Goal: Information Seeking & Learning: Learn about a topic

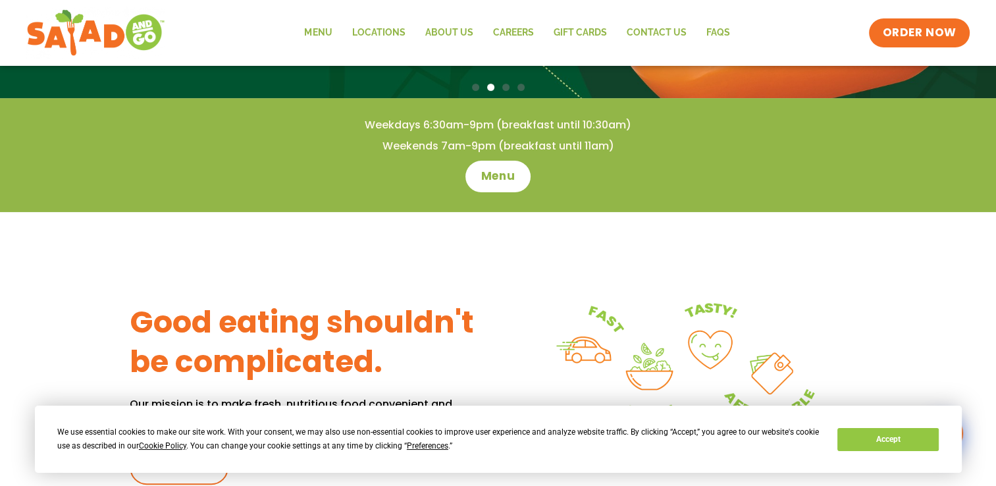
scroll to position [197, 0]
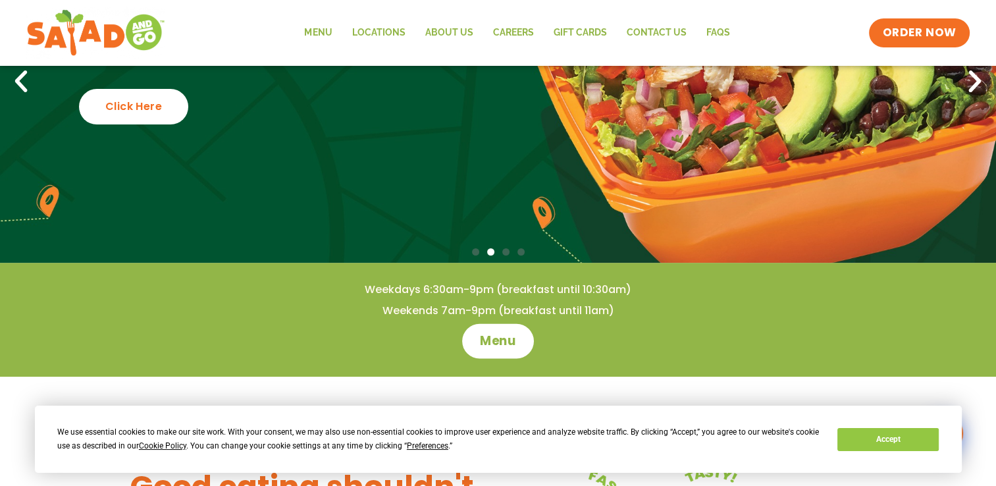
click at [501, 336] on span "Menu" at bounding box center [498, 340] width 38 height 17
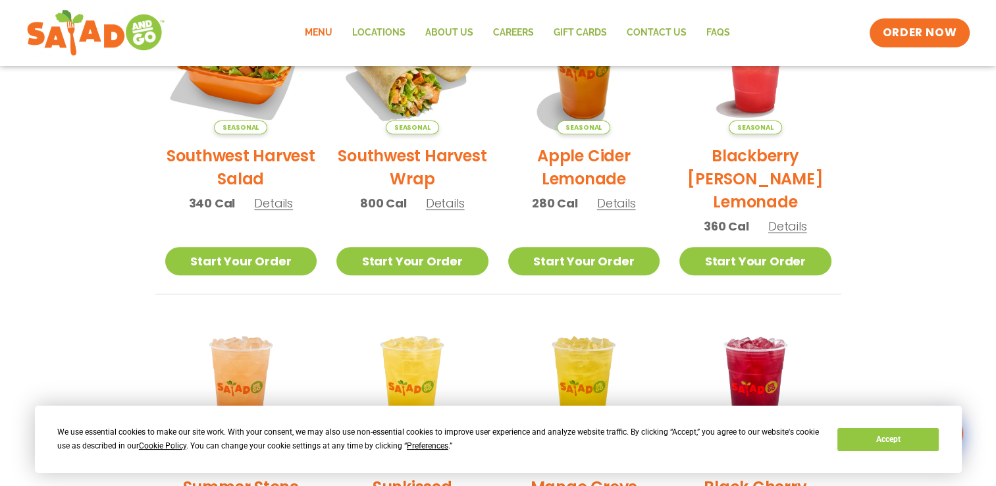
scroll to position [395, 0]
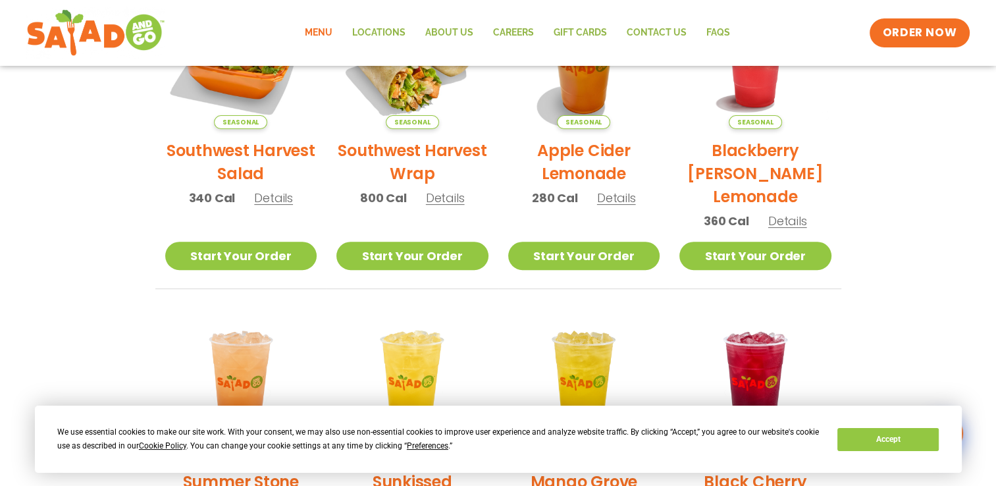
click at [228, 156] on h2 "Southwest Harvest Salad" at bounding box center [241, 162] width 152 height 46
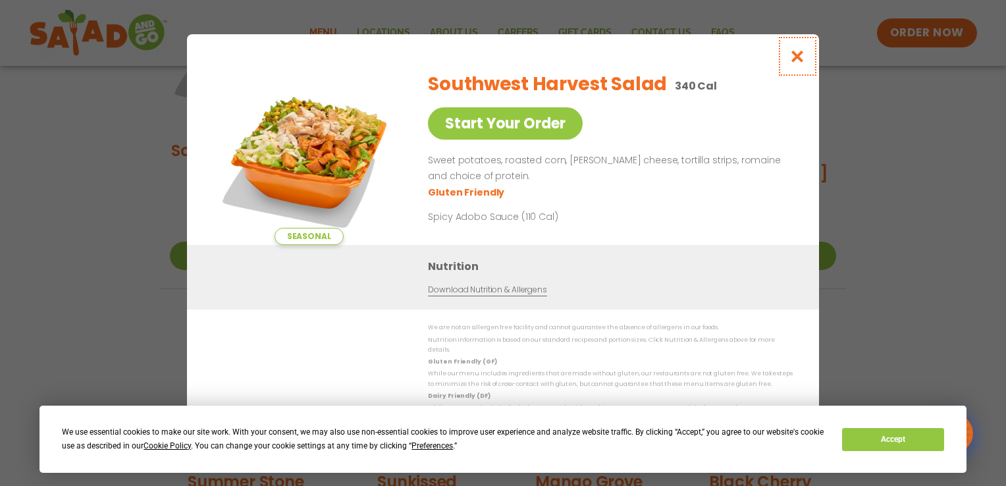
click at [798, 59] on icon "Close modal" at bounding box center [797, 56] width 16 height 14
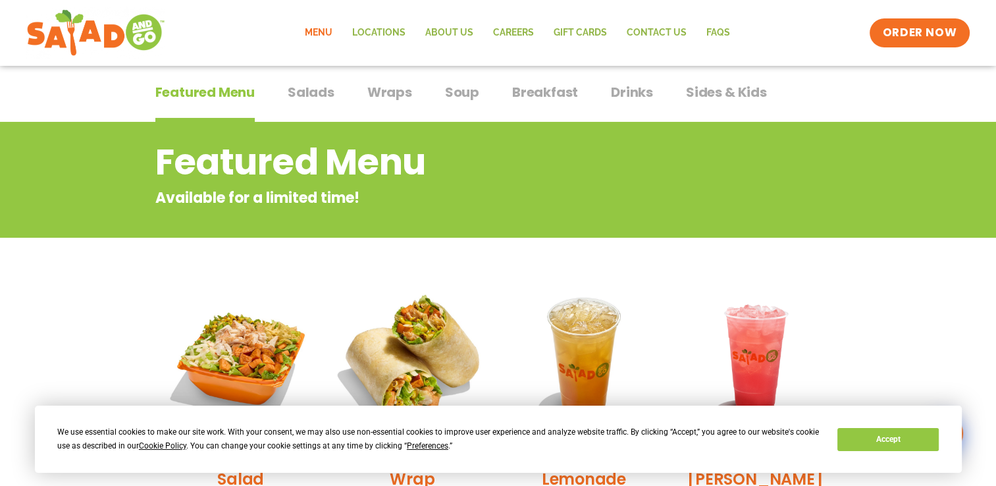
scroll to position [0, 0]
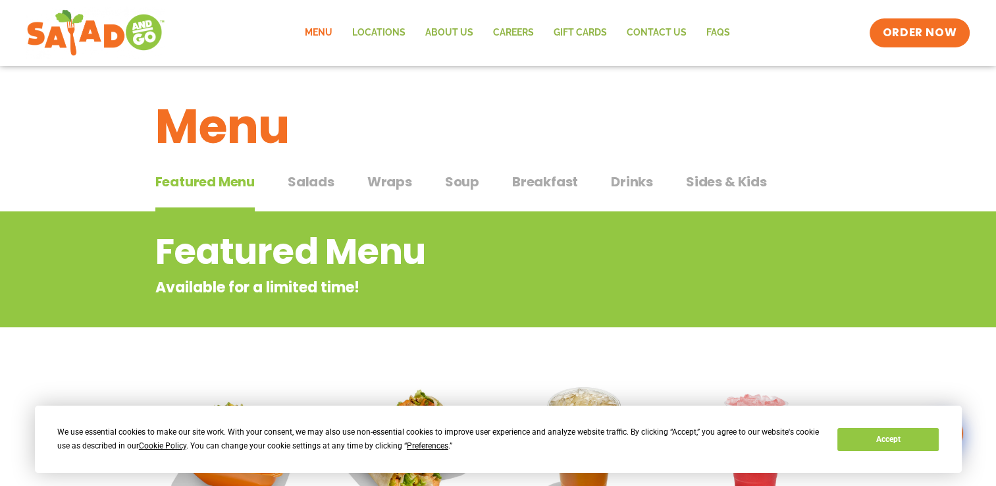
click at [320, 180] on span "Salads" at bounding box center [311, 182] width 47 height 20
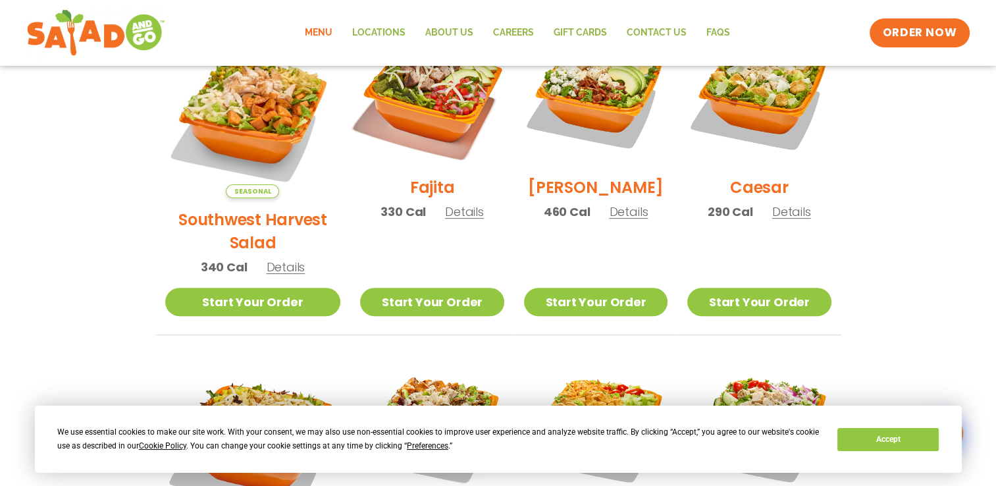
scroll to position [461, 0]
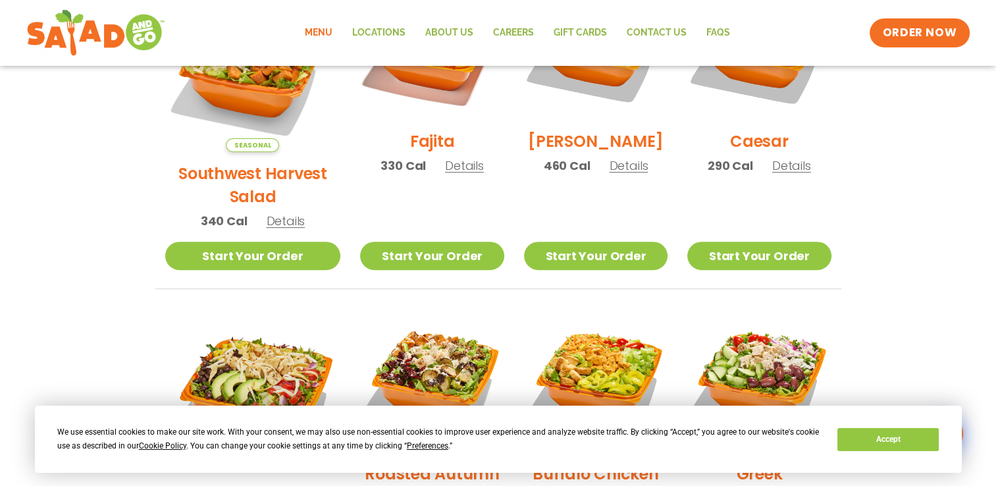
click at [280, 213] on span "Details" at bounding box center [285, 221] width 39 height 16
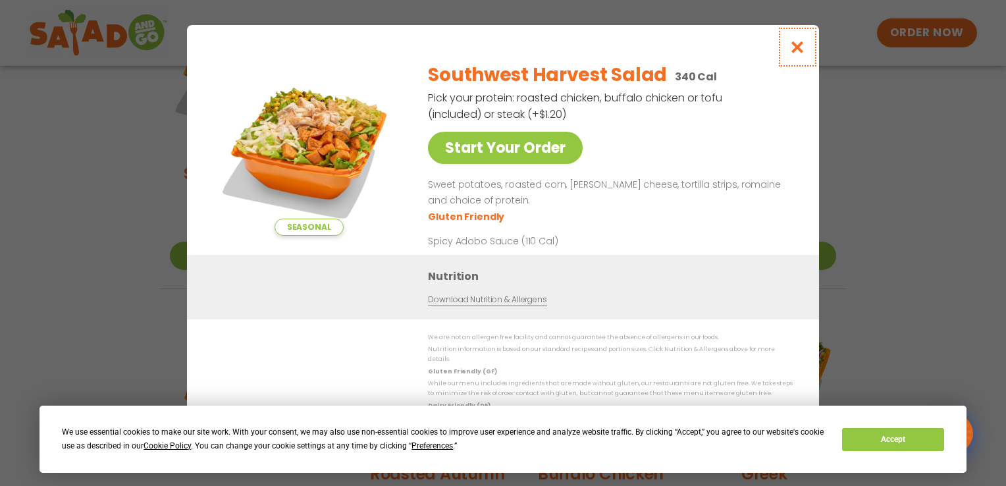
click at [800, 48] on icon "Close modal" at bounding box center [797, 47] width 16 height 14
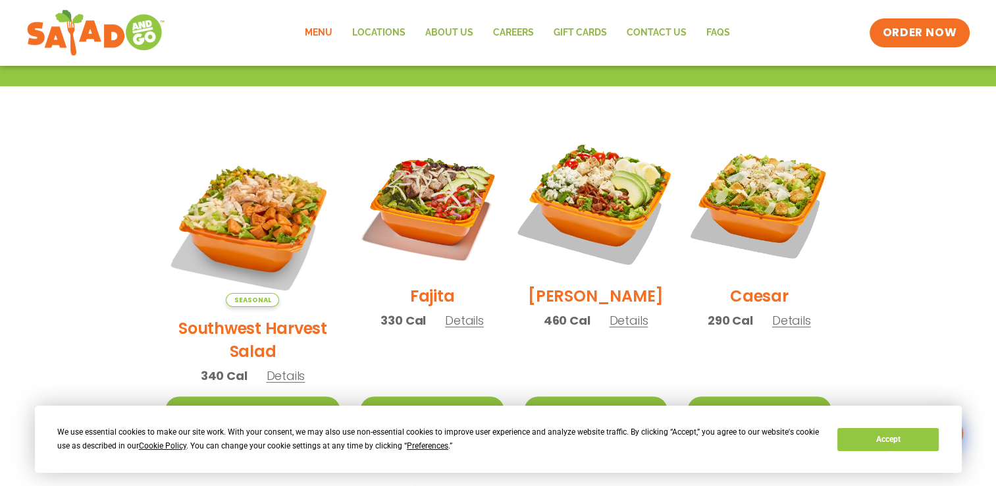
scroll to position [329, 0]
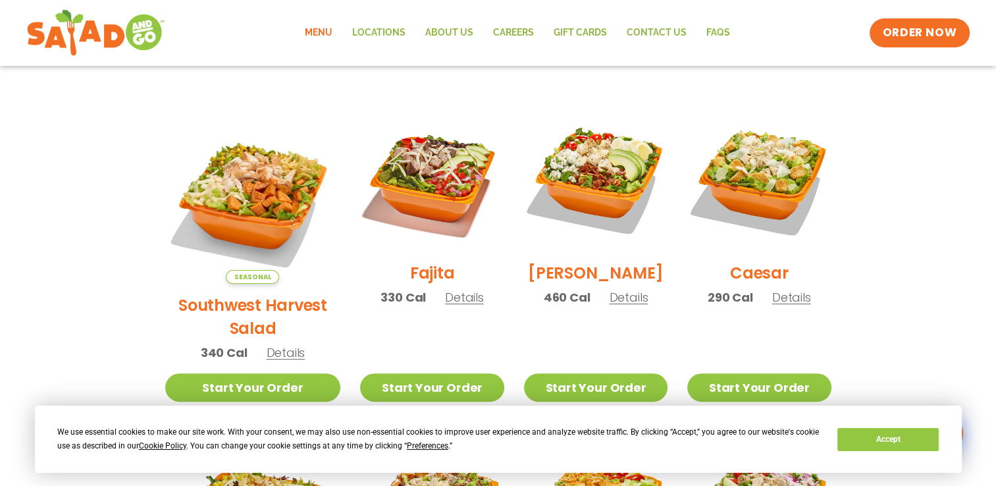
click at [610, 305] on span "Details" at bounding box center [628, 297] width 39 height 16
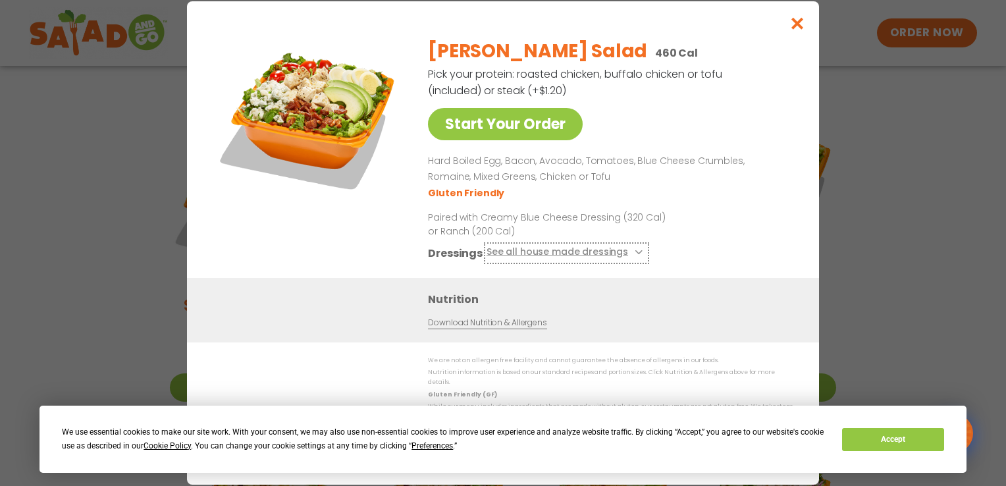
click at [596, 253] on button "See all house made dressings" at bounding box center [566, 253] width 160 height 16
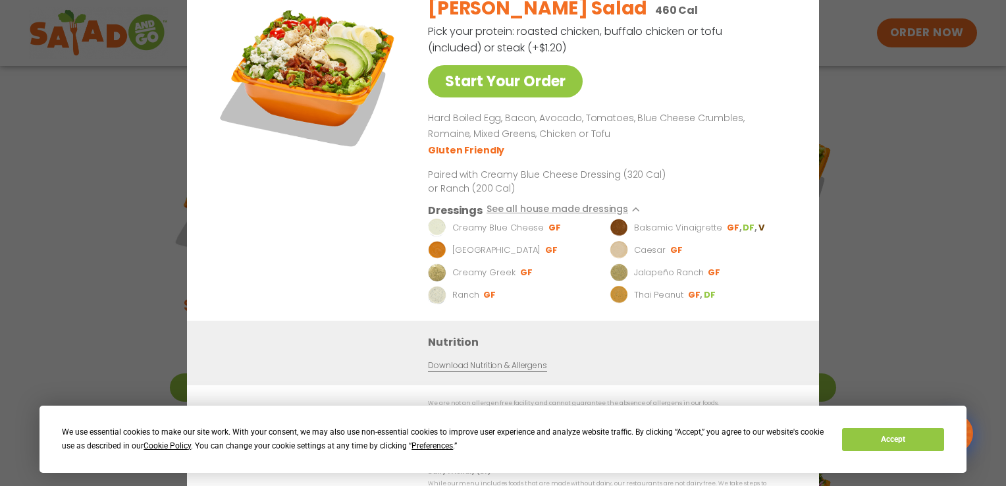
click at [822, 188] on div "Start Your Order Cobb Salad 460 Cal Pick your protein: roasted chicken, buffalo…" at bounding box center [503, 243] width 1006 height 486
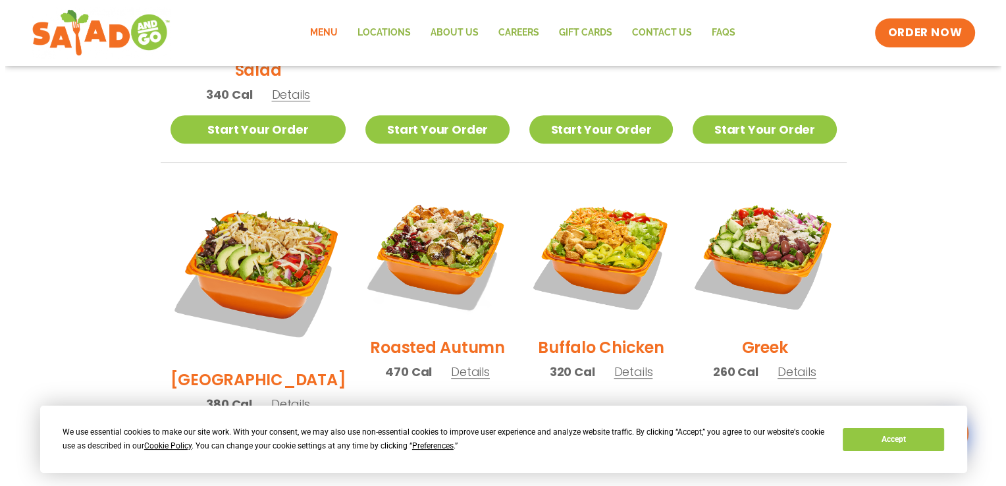
scroll to position [592, 0]
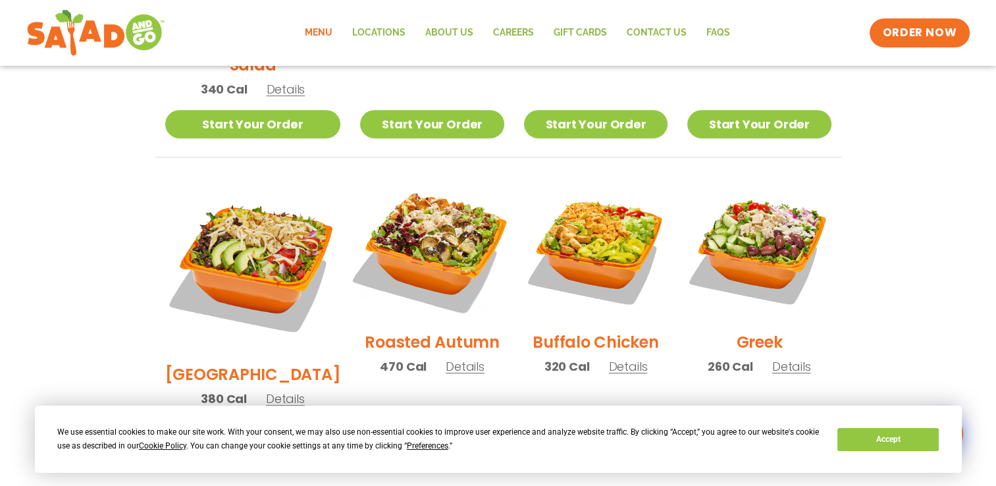
click at [429, 245] on img at bounding box center [432, 249] width 169 height 169
